Goal: Transaction & Acquisition: Download file/media

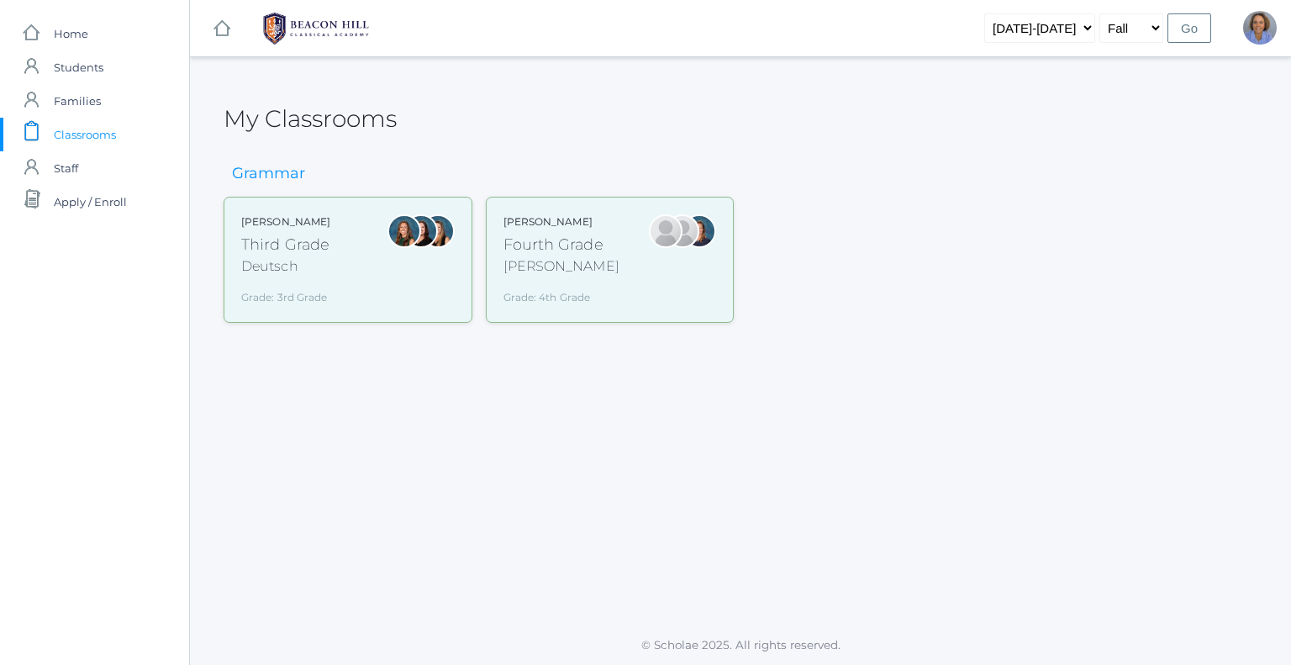
click at [555, 266] on div "Chaffin" at bounding box center [561, 266] width 116 height 20
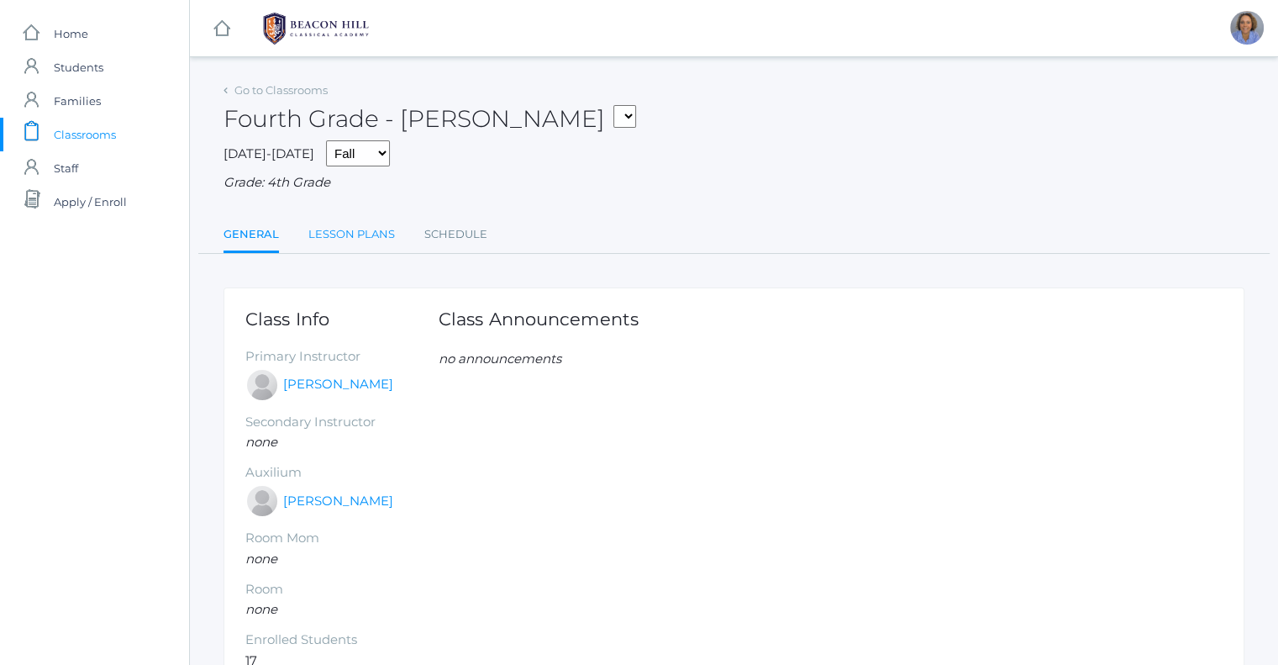
click at [366, 241] on link "Lesson Plans" at bounding box center [351, 235] width 87 height 34
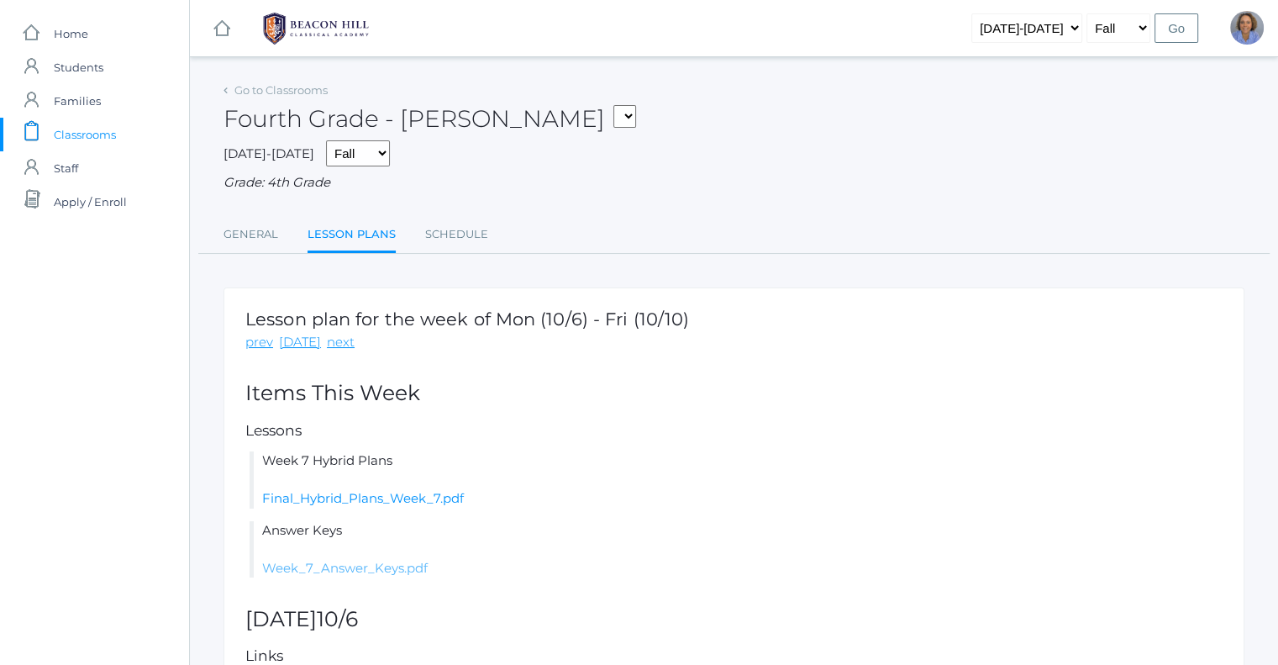
click at [381, 562] on link "Week_7_Answer_Keys.pdf" at bounding box center [345, 568] width 166 height 16
click at [394, 496] on link "Final_Hybrid_Plans_Week_7.pdf" at bounding box center [363, 498] width 202 height 16
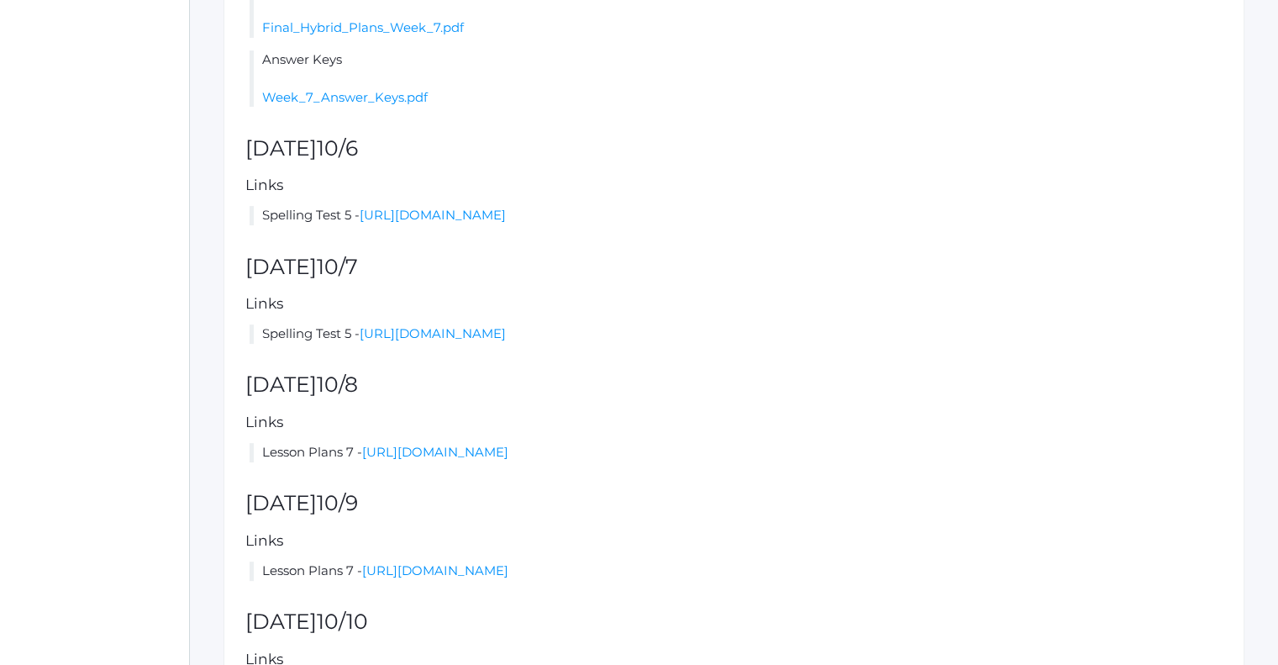
scroll to position [504, 0]
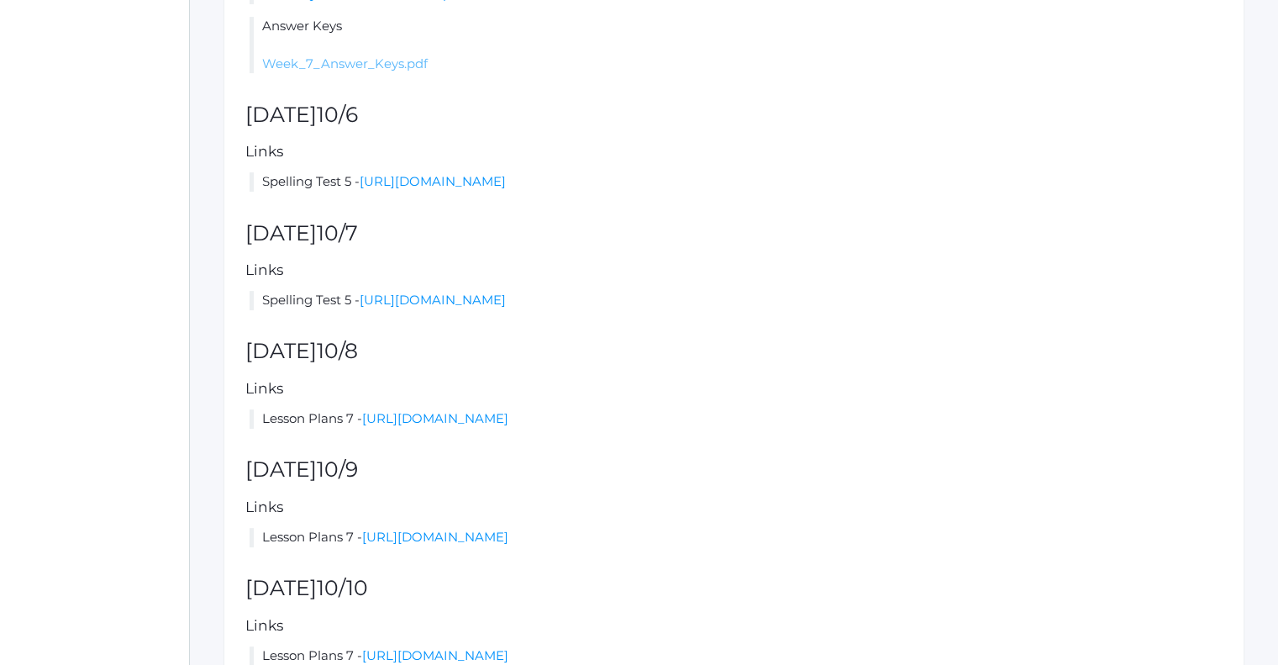
click at [388, 63] on link "Week_7_Answer_Keys.pdf" at bounding box center [345, 63] width 166 height 16
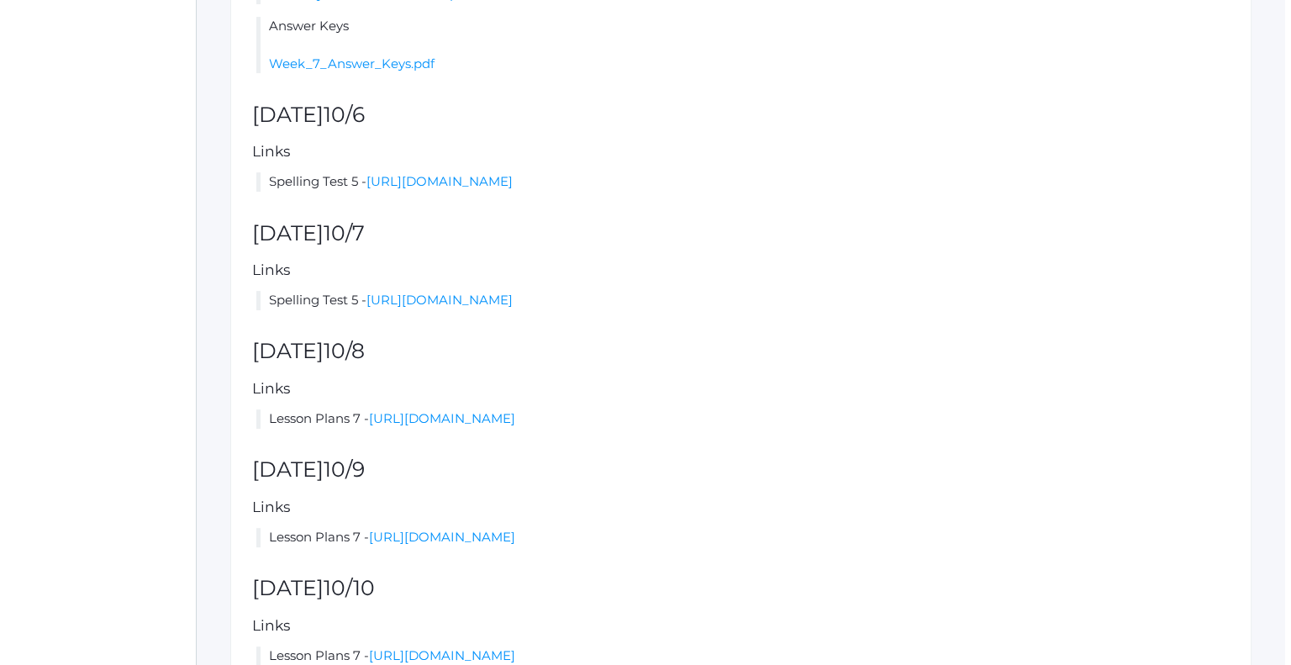
scroll to position [0, 0]
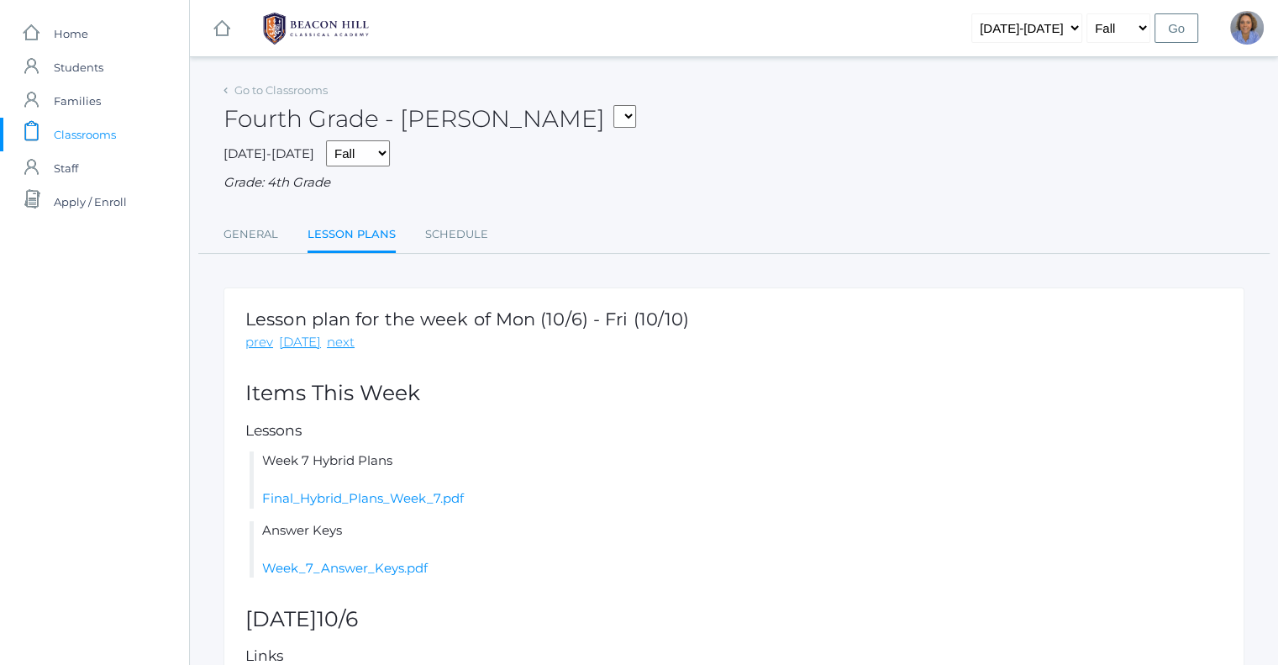
click at [269, 97] on div "Go to Classrooms" at bounding box center [276, 90] width 104 height 17
click at [275, 87] on link "Go to Classrooms" at bounding box center [280, 89] width 93 height 13
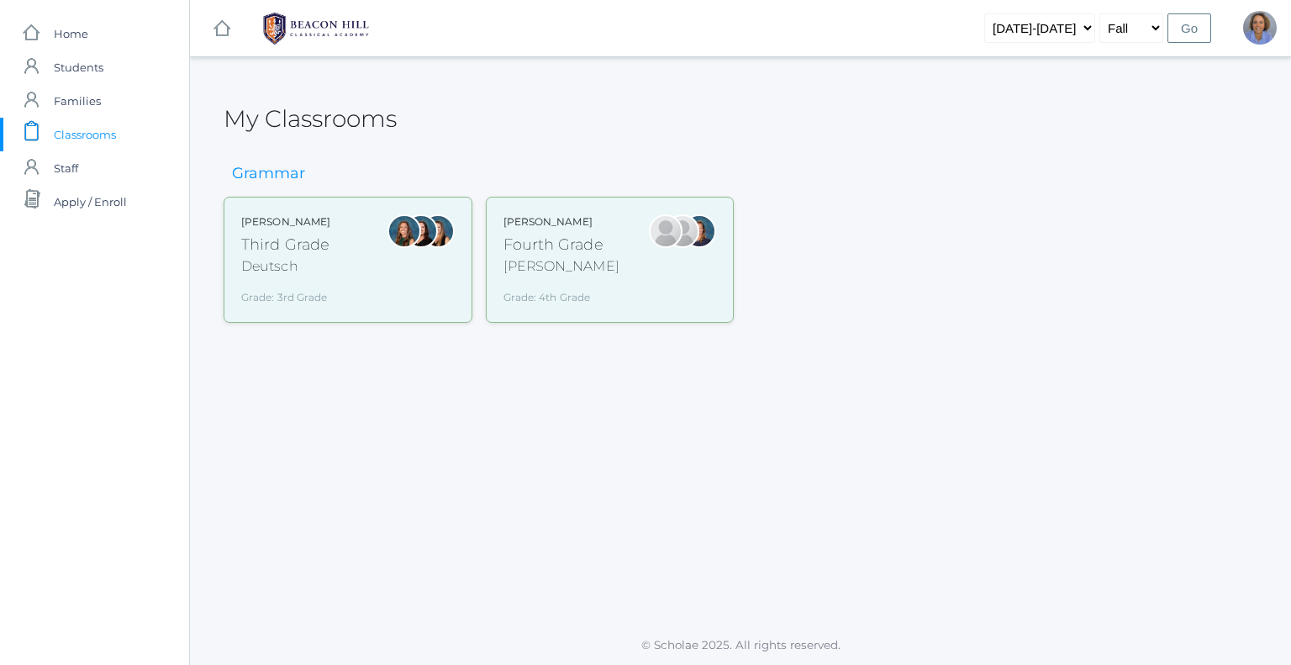
click at [302, 271] on div "Deutsch" at bounding box center [285, 266] width 89 height 20
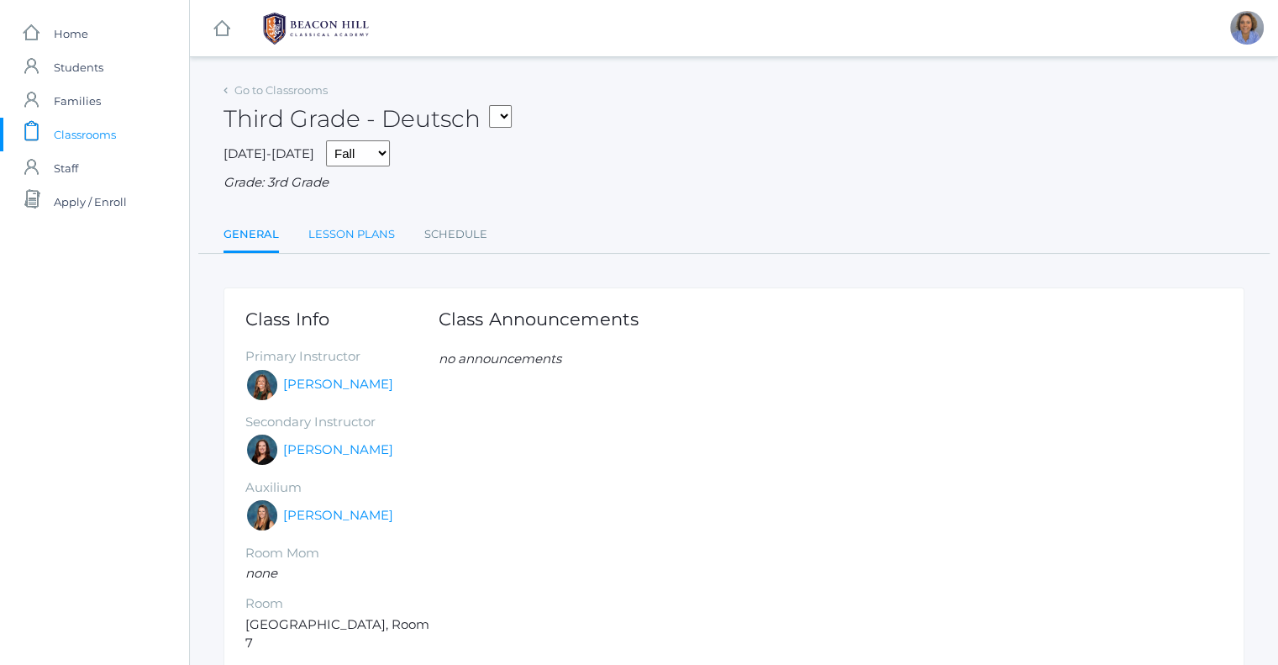
click at [359, 230] on link "Lesson Plans" at bounding box center [351, 235] width 87 height 34
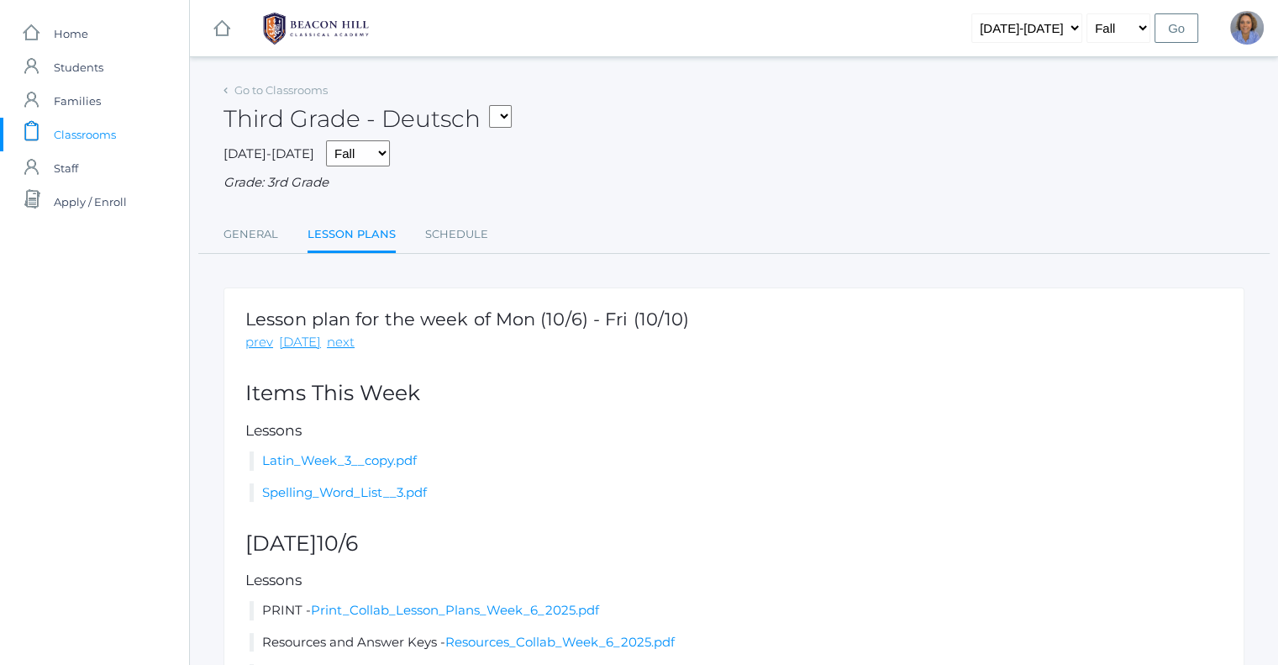
click at [489, 497] on li "Spelling_Word_List__3.pdf" at bounding box center [736, 492] width 973 height 19
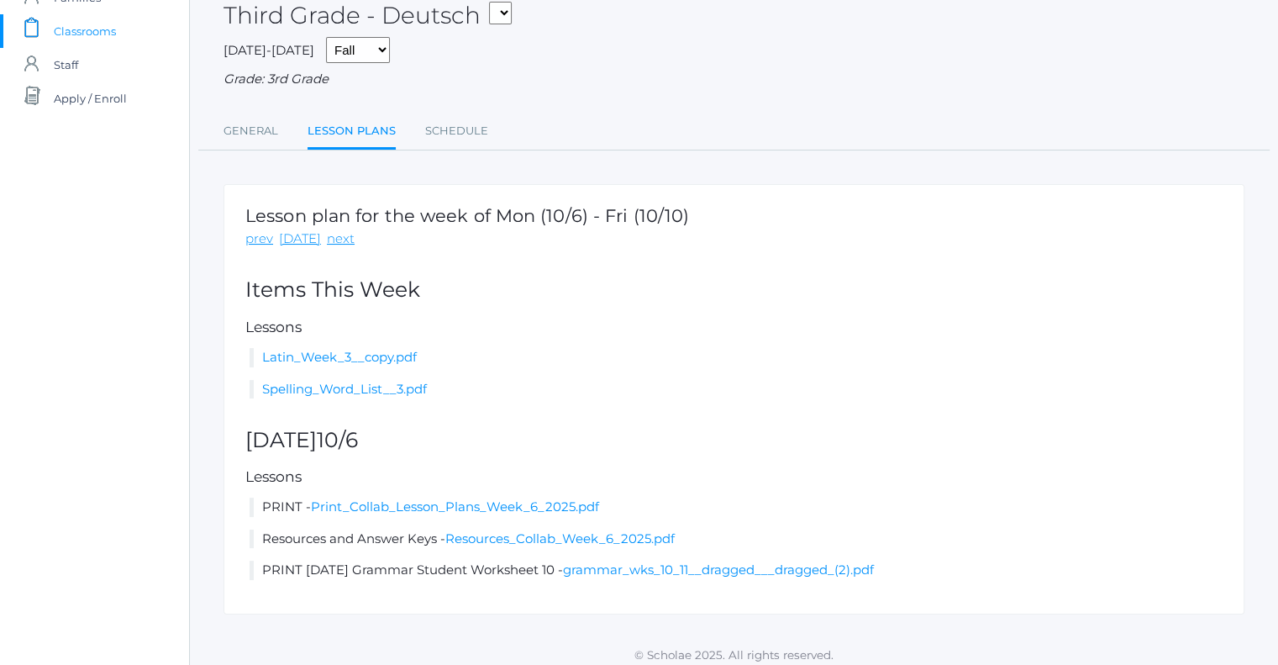
scroll to position [114, 0]
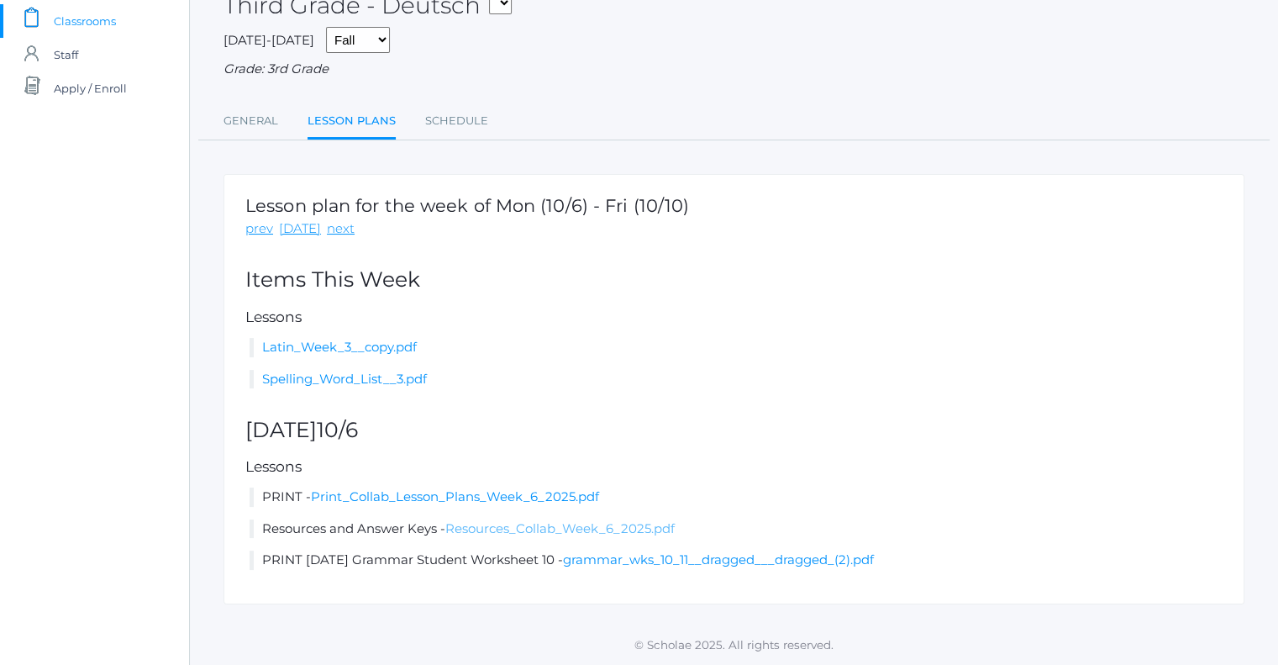
click at [515, 530] on link "Resources_Collab_Week_6_2025.pdf" at bounding box center [559, 528] width 229 height 16
click at [994, 38] on div "[DATE]-[DATE] Fall Spring Grade: 3rd Grade" at bounding box center [734, 53] width 1021 height 52
